Goal: Task Accomplishment & Management: Manage account settings

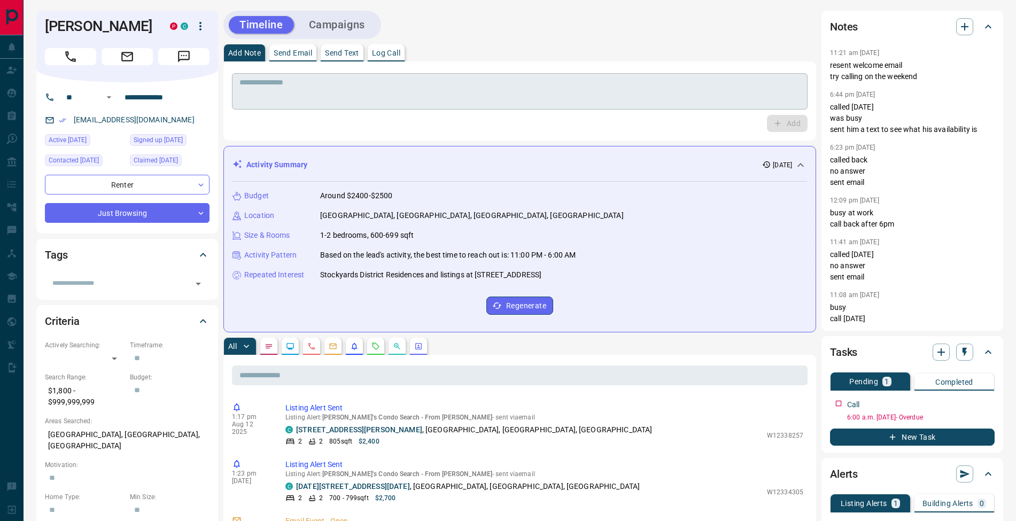
click at [358, 92] on textarea at bounding box center [520, 91] width 561 height 27
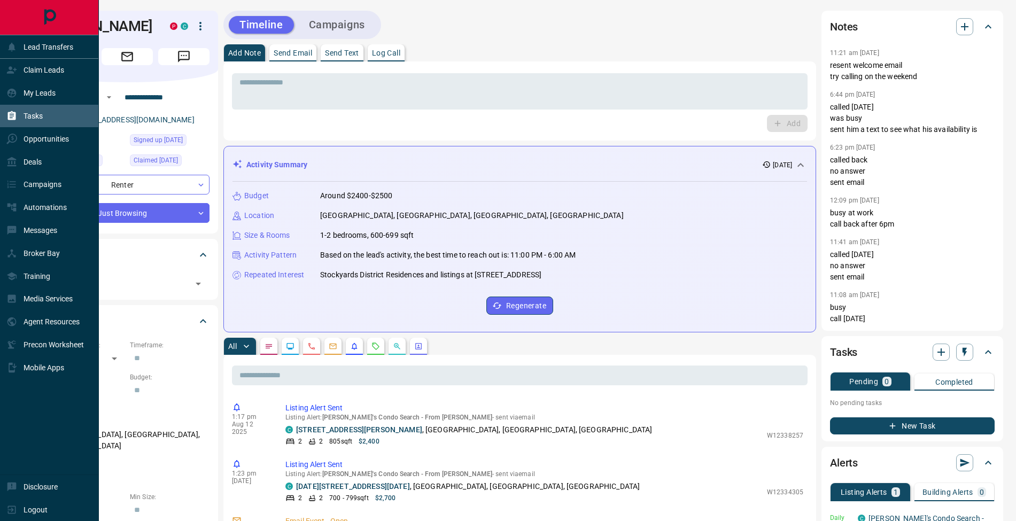
click at [13, 118] on icon at bounding box center [12, 115] width 8 height 9
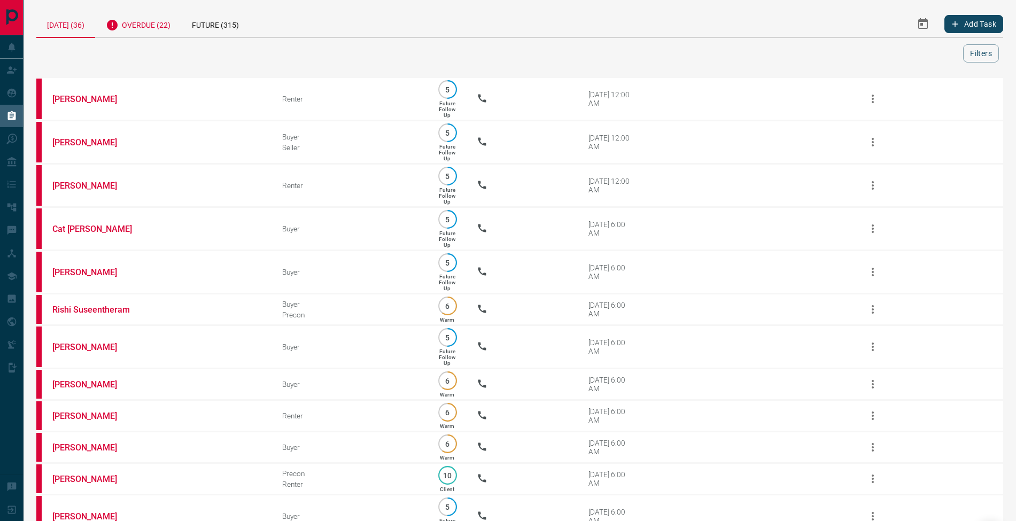
click at [152, 20] on div "Overdue (22)" at bounding box center [138, 24] width 86 height 26
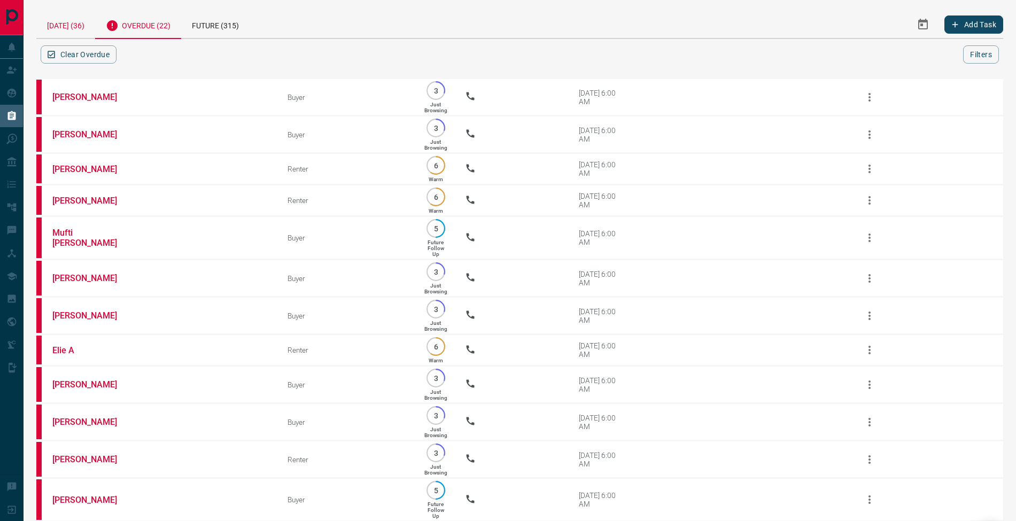
click at [63, 26] on div "[DATE] (36)" at bounding box center [65, 24] width 59 height 27
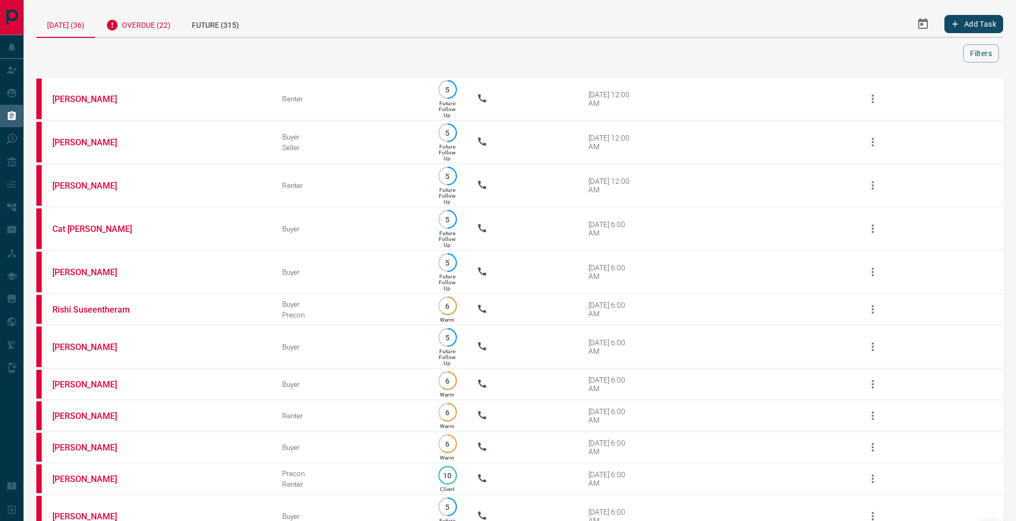
click at [159, 26] on div "Overdue (22)" at bounding box center [138, 24] width 86 height 26
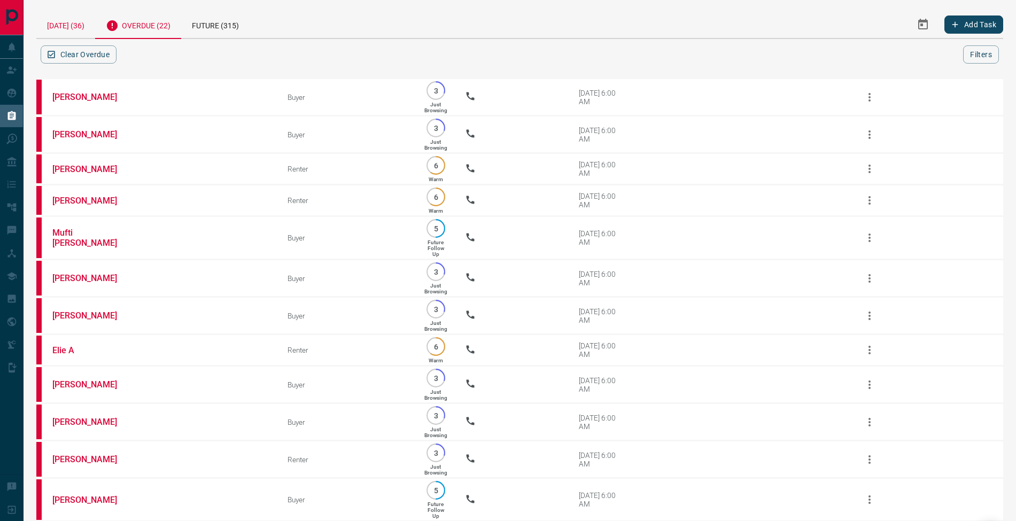
click at [78, 29] on div "[DATE] (36)" at bounding box center [65, 24] width 59 height 27
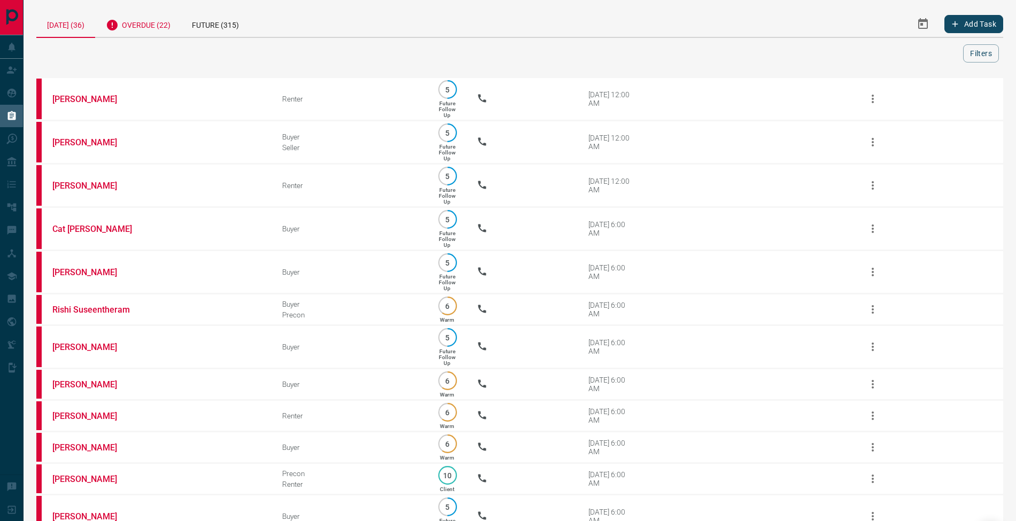
click at [151, 20] on div "Overdue (22)" at bounding box center [138, 24] width 86 height 26
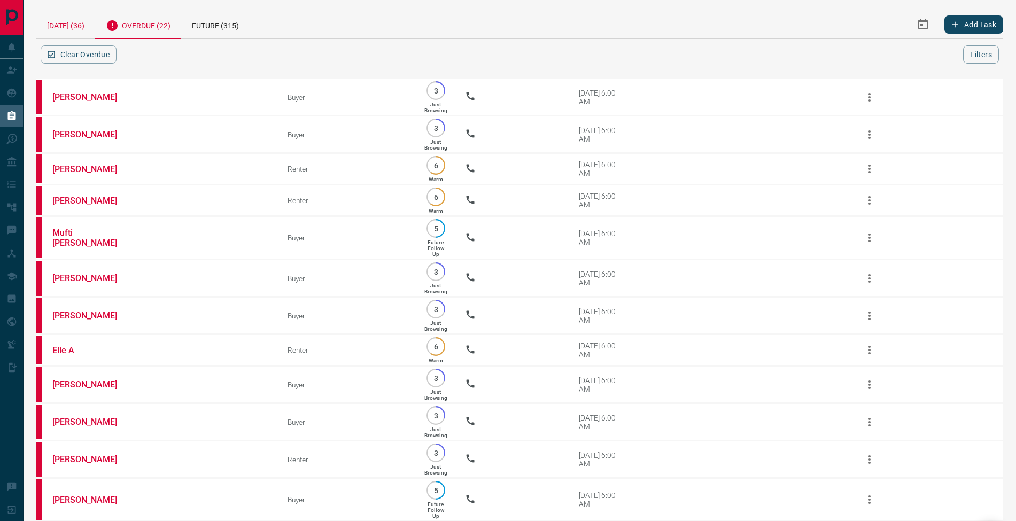
click at [67, 25] on div "[DATE] (36)" at bounding box center [65, 24] width 59 height 27
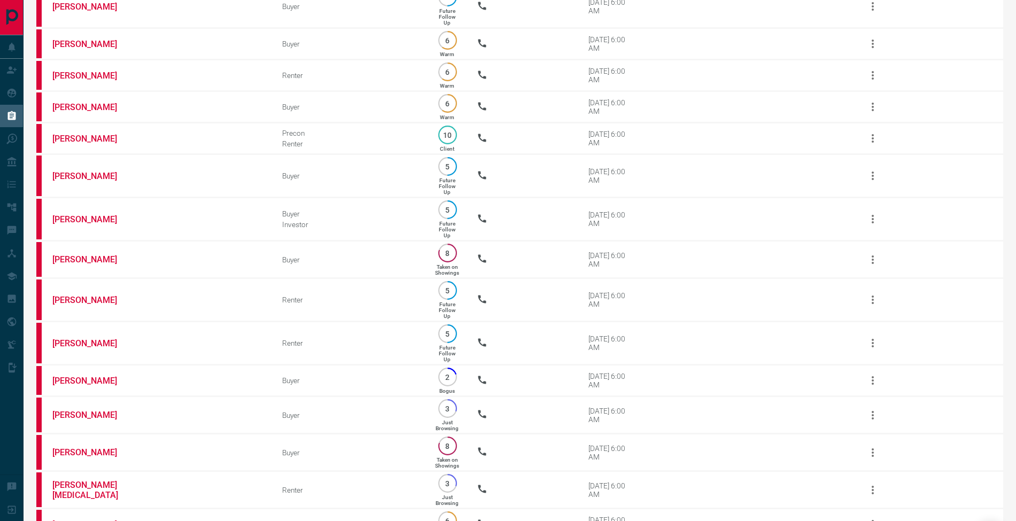
scroll to position [3, 0]
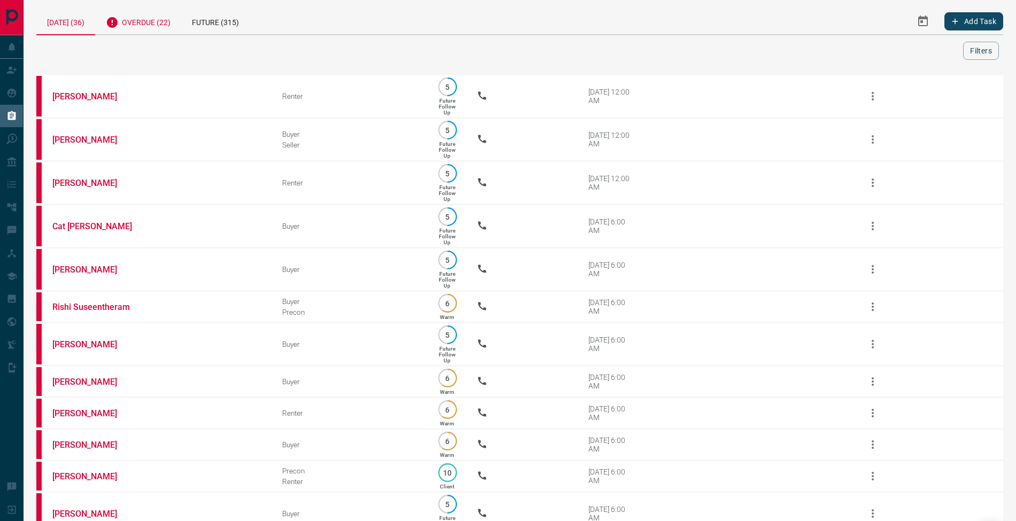
click at [155, 16] on div "Overdue (22)" at bounding box center [138, 21] width 86 height 26
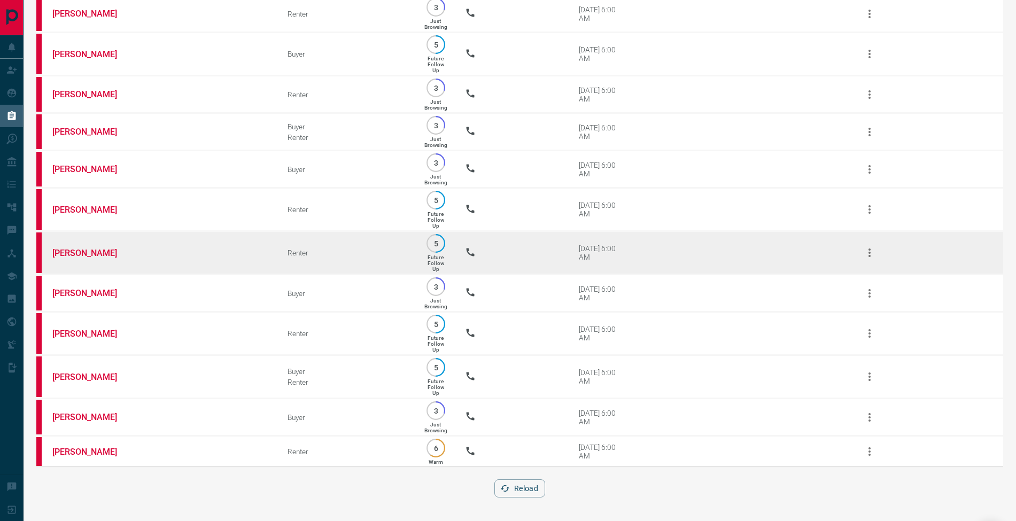
scroll to position [0, 0]
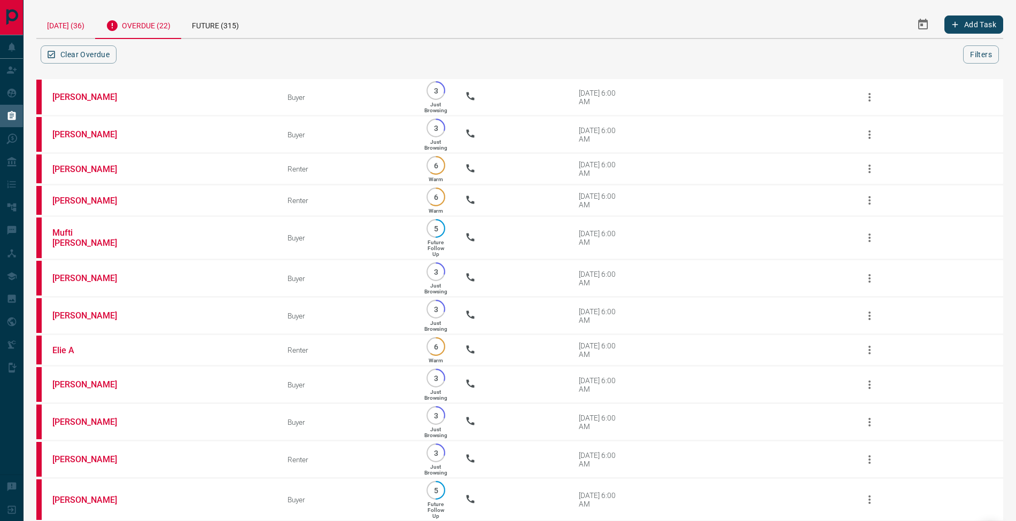
click at [73, 28] on div "[DATE] (36)" at bounding box center [65, 24] width 59 height 27
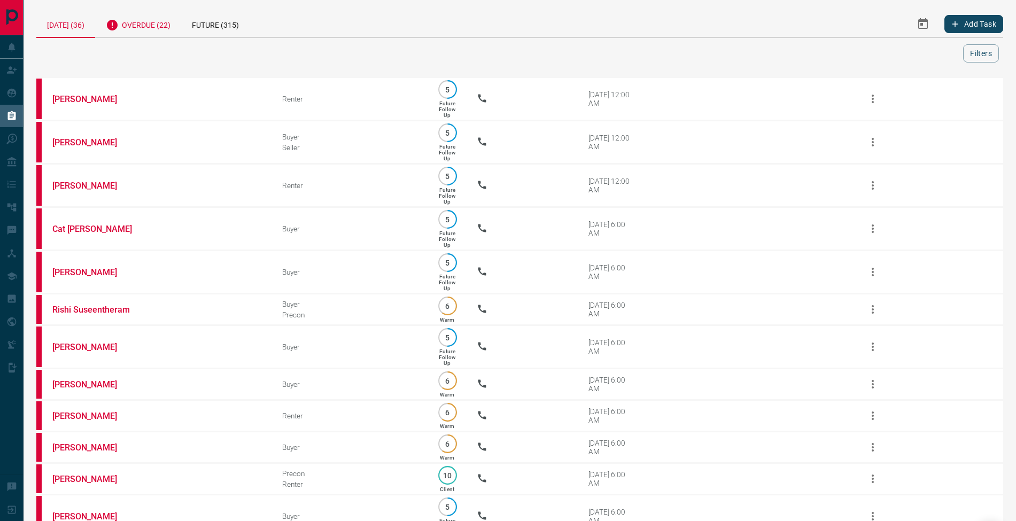
click at [157, 24] on div "Overdue (22)" at bounding box center [138, 24] width 86 height 26
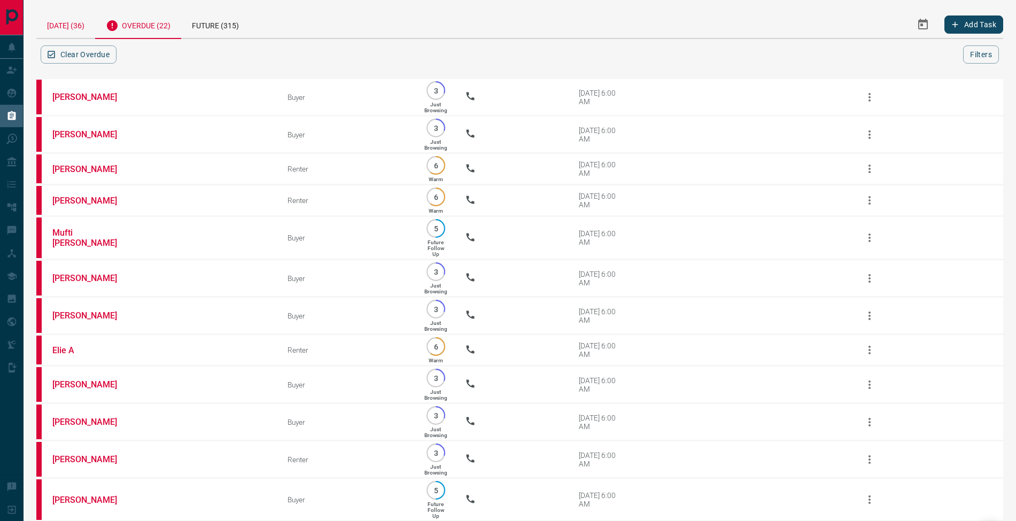
drag, startPoint x: 81, startPoint y: 24, endPoint x: 96, endPoint y: 26, distance: 15.1
click at [81, 24] on div "[DATE] (36)" at bounding box center [65, 24] width 59 height 27
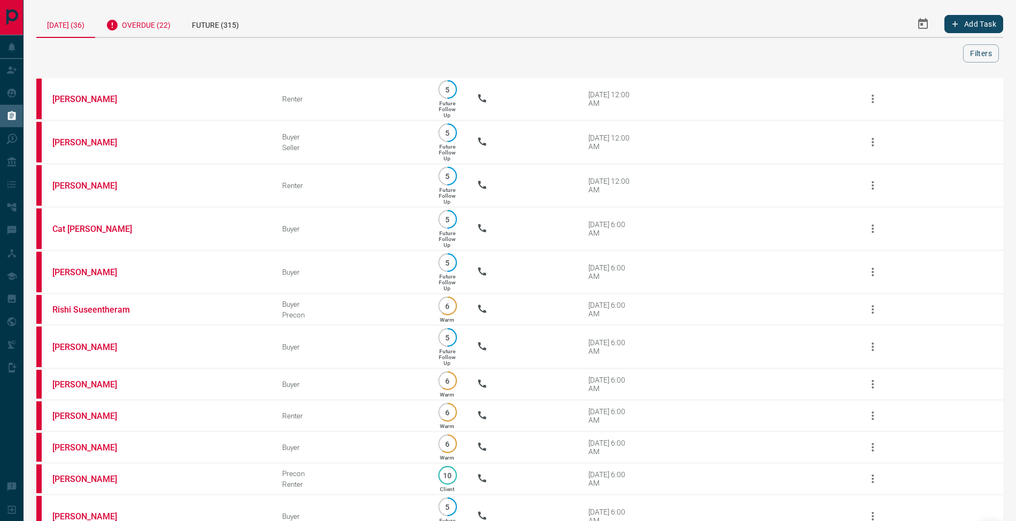
drag, startPoint x: 173, startPoint y: 19, endPoint x: 184, endPoint y: 20, distance: 11.2
click at [173, 19] on div "Overdue (22)" at bounding box center [138, 24] width 86 height 26
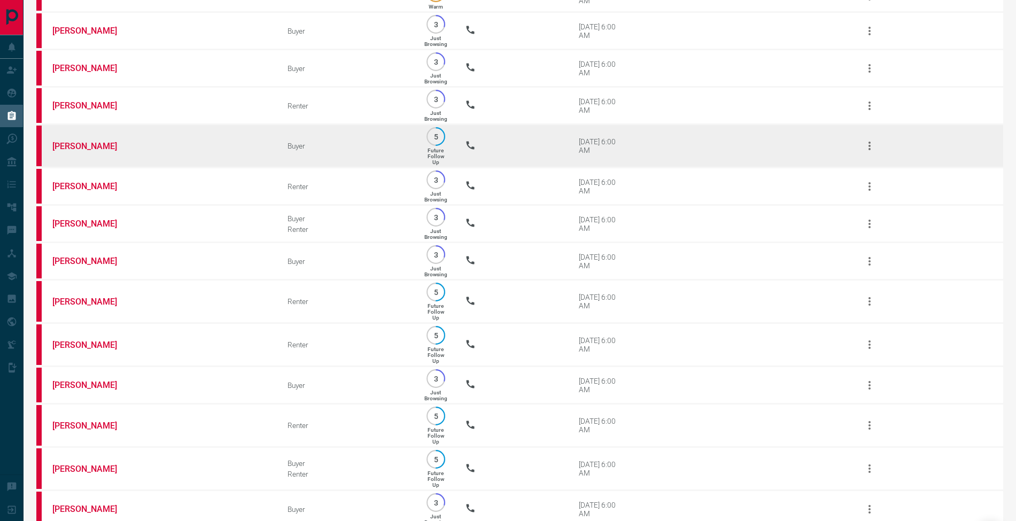
scroll to position [470, 0]
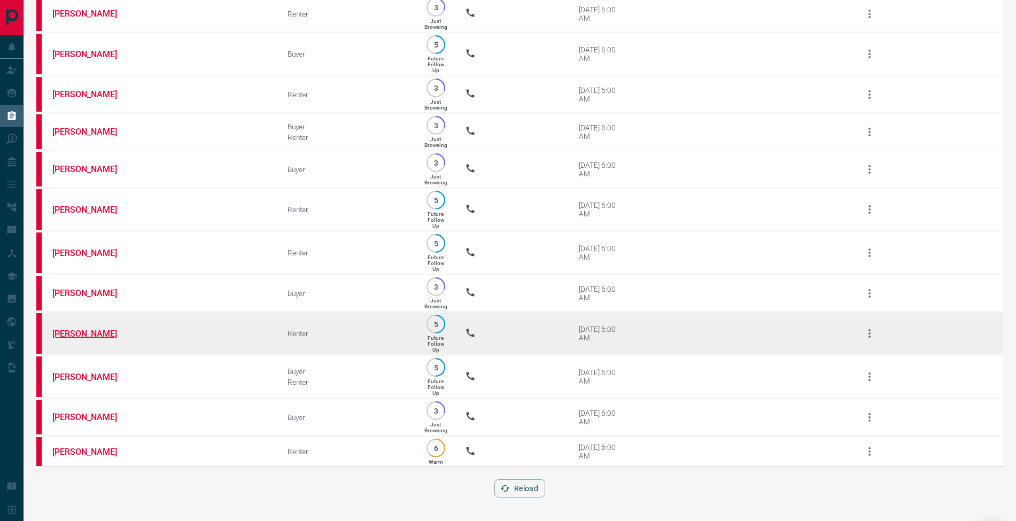
click at [95, 329] on link "[PERSON_NAME]" at bounding box center [92, 334] width 80 height 10
